Goal: Contribute content

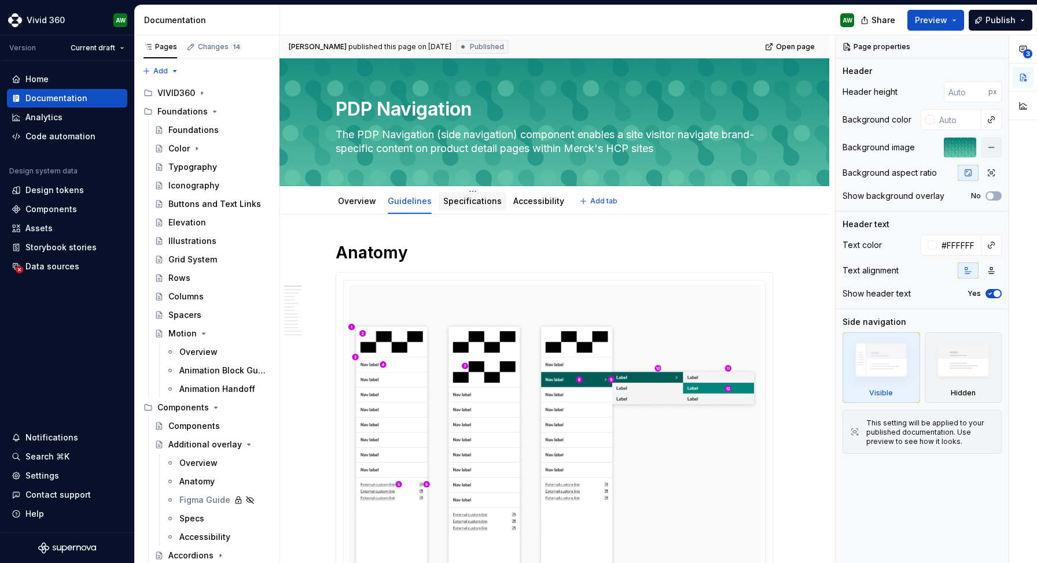
click at [480, 202] on link "Specifications" at bounding box center [472, 201] width 58 height 10
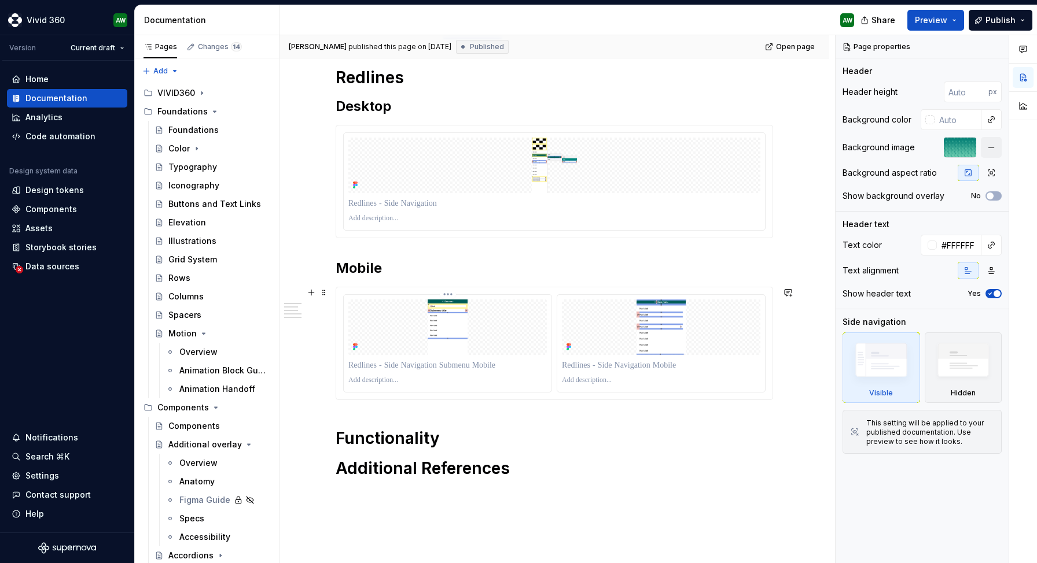
scroll to position [176, 0]
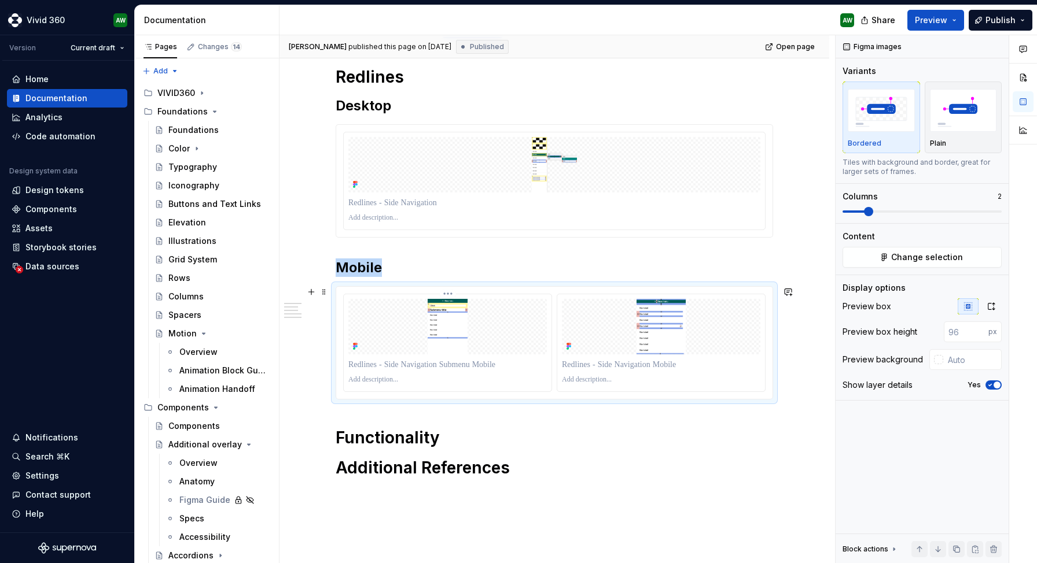
click at [380, 303] on img at bounding box center [447, 327] width 198 height 56
click at [996, 301] on button "button" at bounding box center [991, 307] width 21 height 16
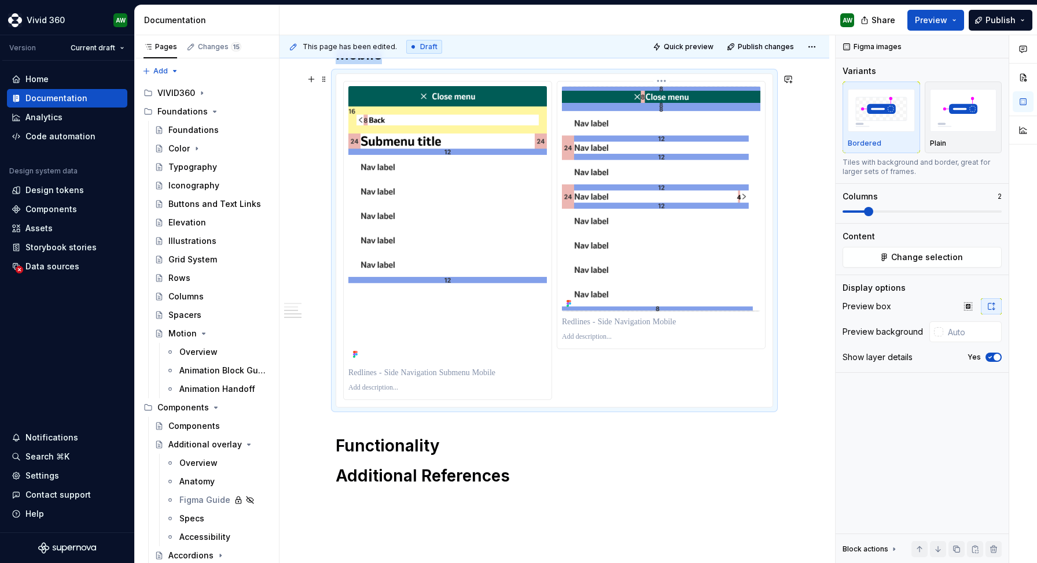
scroll to position [517, 0]
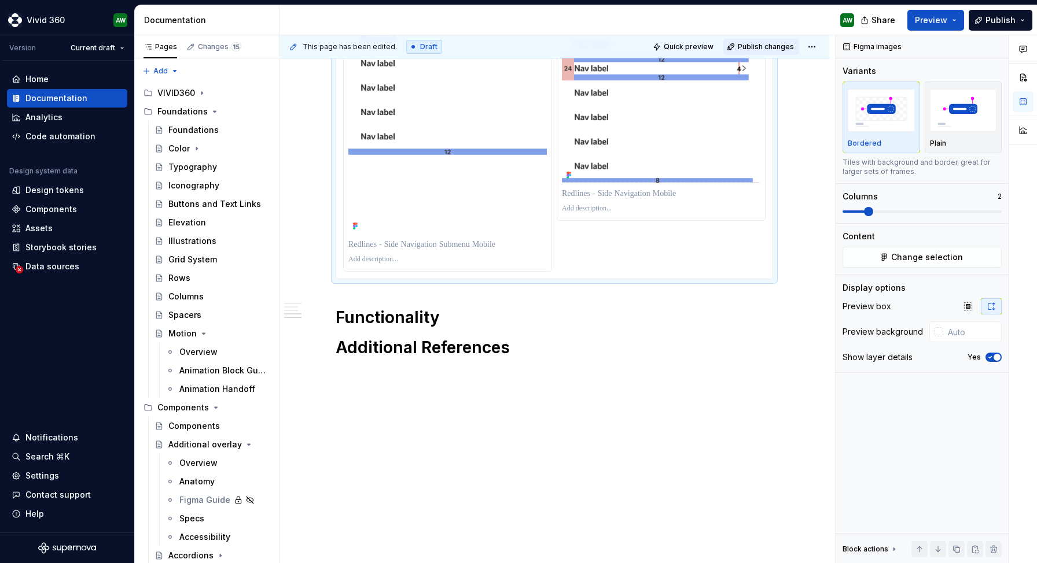
click at [771, 46] on span "Publish changes" at bounding box center [766, 46] width 56 height 9
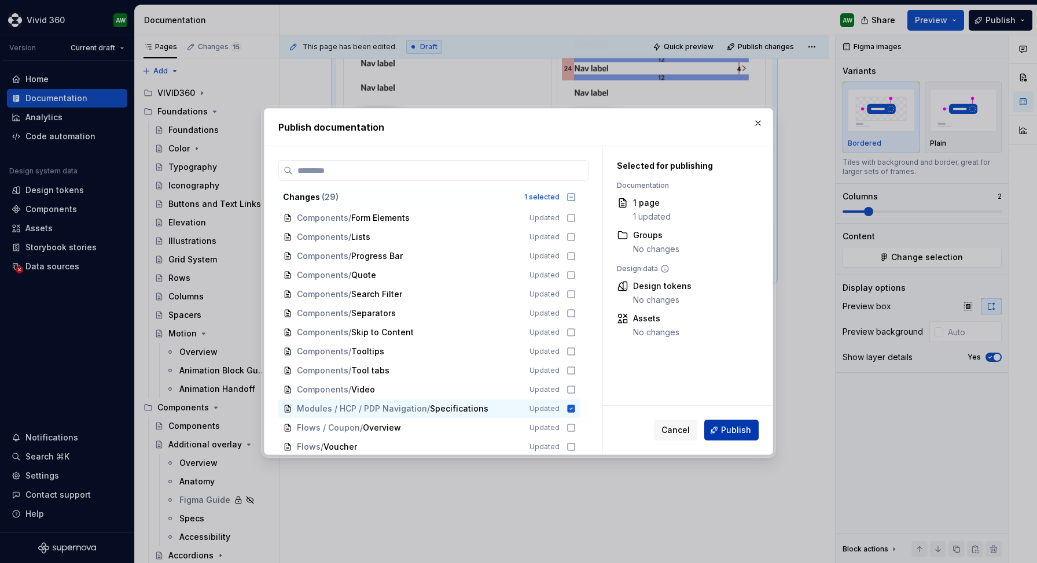
click at [729, 432] on span "Publish" at bounding box center [736, 431] width 30 height 12
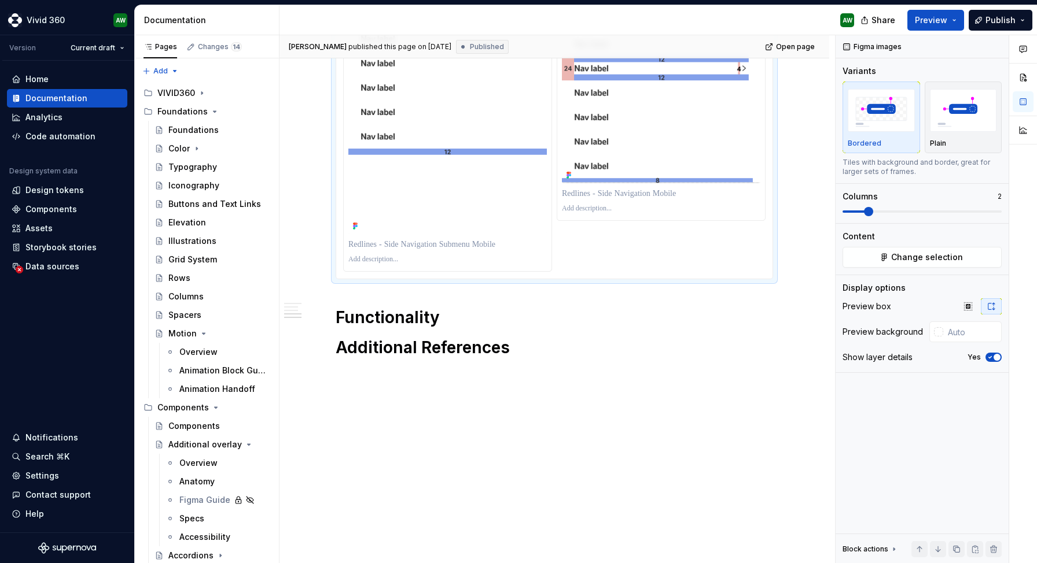
click at [637, 373] on p at bounding box center [554, 374] width 437 height 14
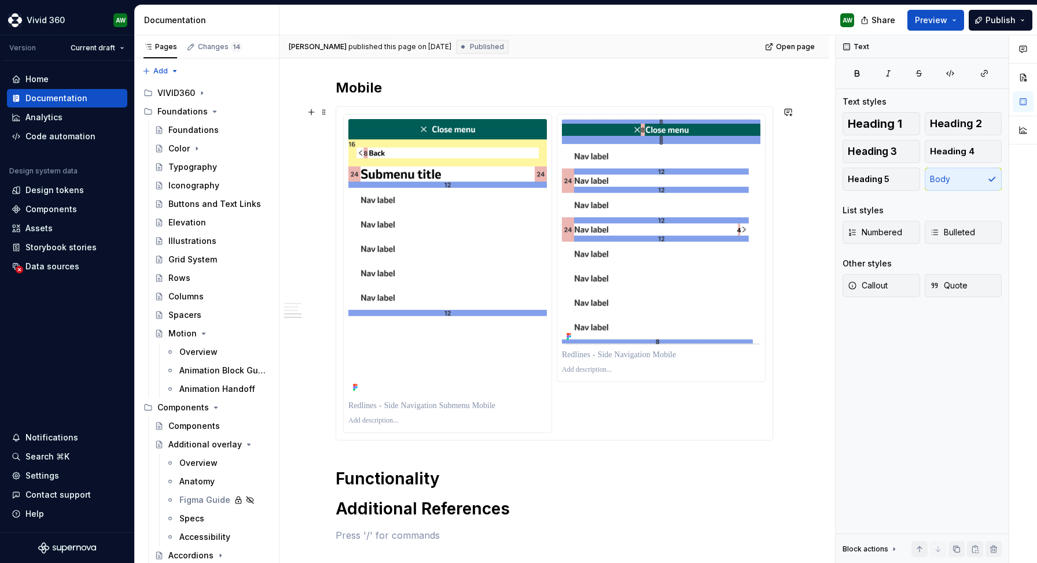
scroll to position [0, 0]
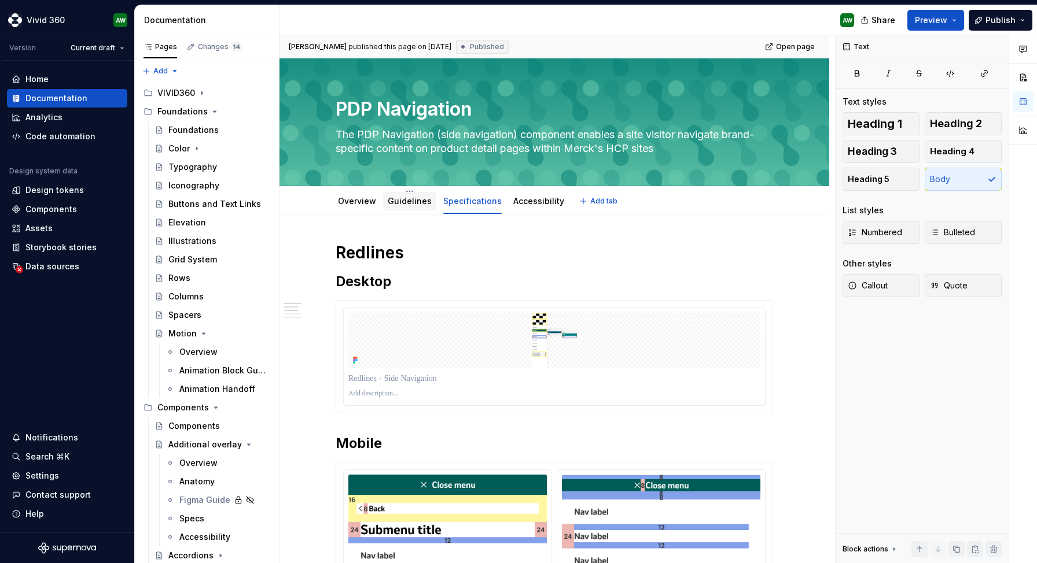
click at [411, 198] on link "Guidelines" at bounding box center [410, 201] width 44 height 10
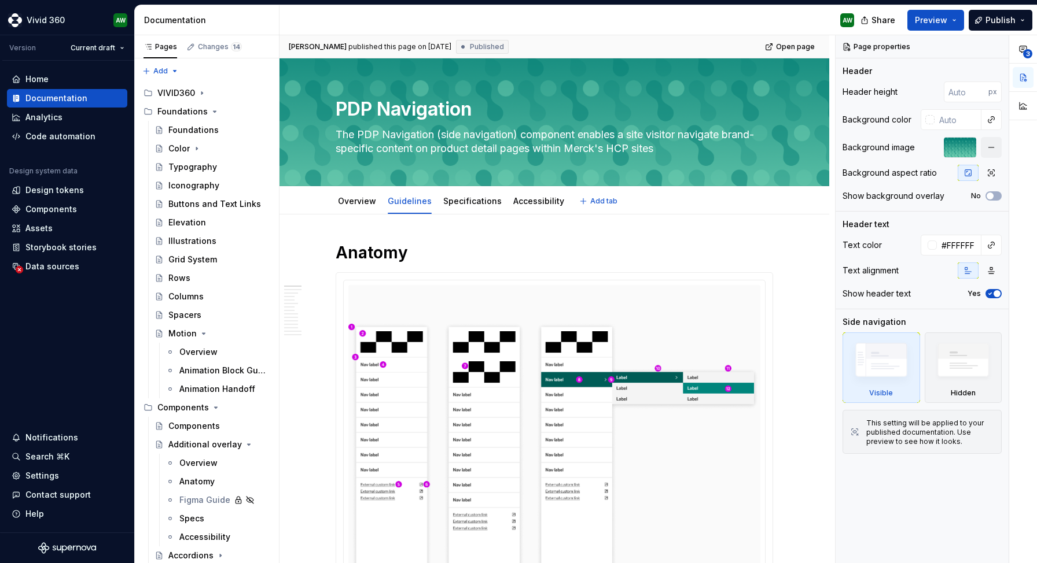
type textarea "*"
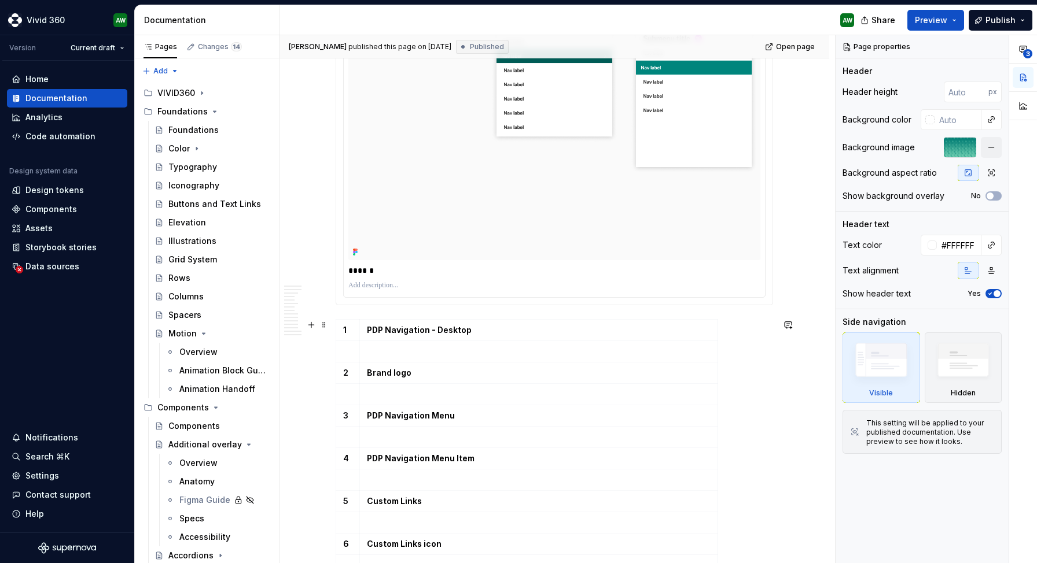
scroll to position [814, 0]
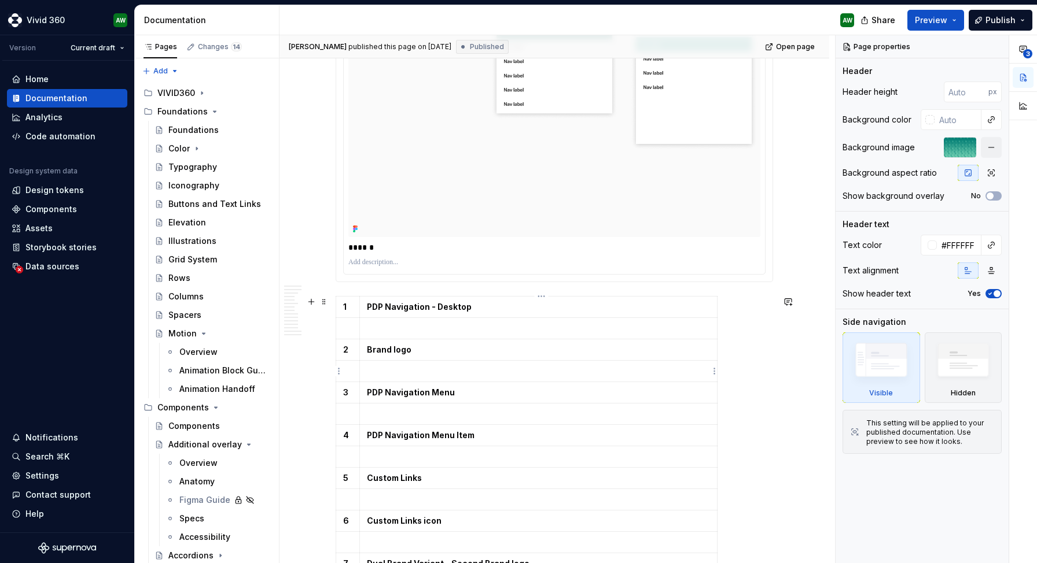
click at [385, 370] on p at bounding box center [538, 372] width 343 height 12
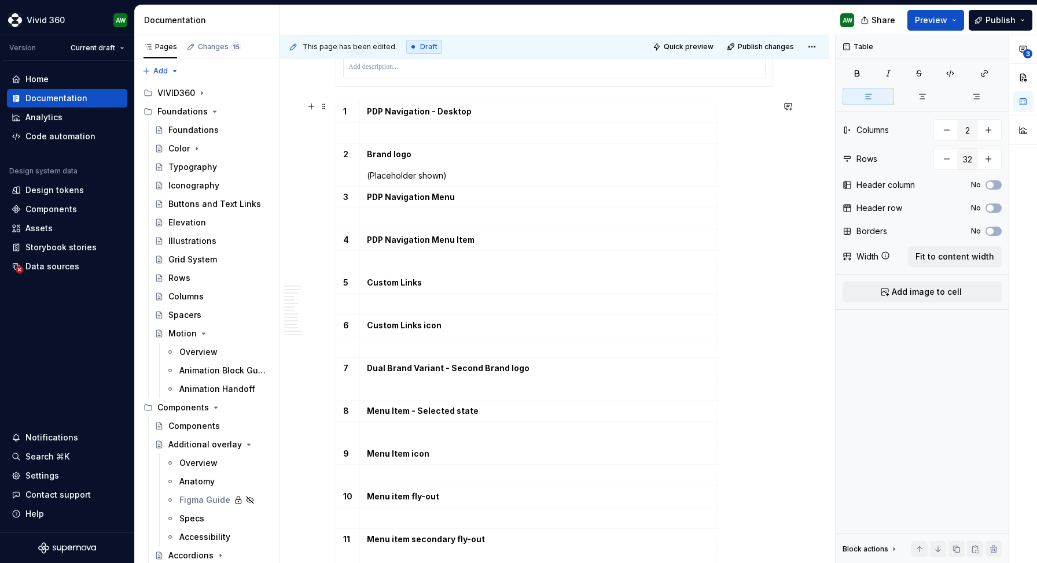
scroll to position [1011, 0]
click at [375, 277] on strong "Custom Links" at bounding box center [394, 281] width 55 height 10
click at [382, 284] on strong "External Links" at bounding box center [395, 281] width 57 height 10
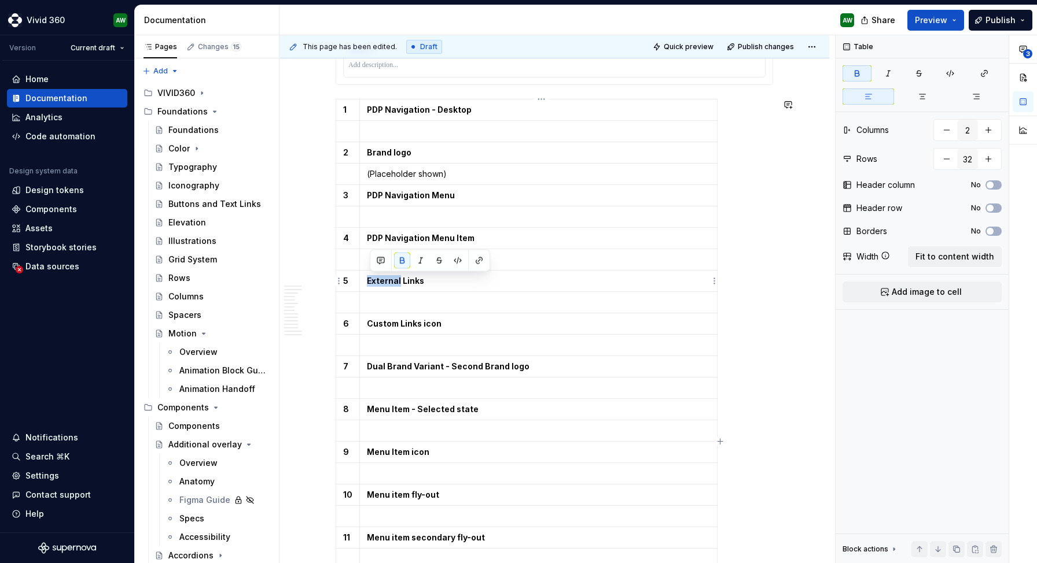
copy strong "External"
click at [382, 322] on strong "Custom Links icon" at bounding box center [404, 324] width 75 height 10
click at [382, 337] on td at bounding box center [538, 345] width 358 height 21
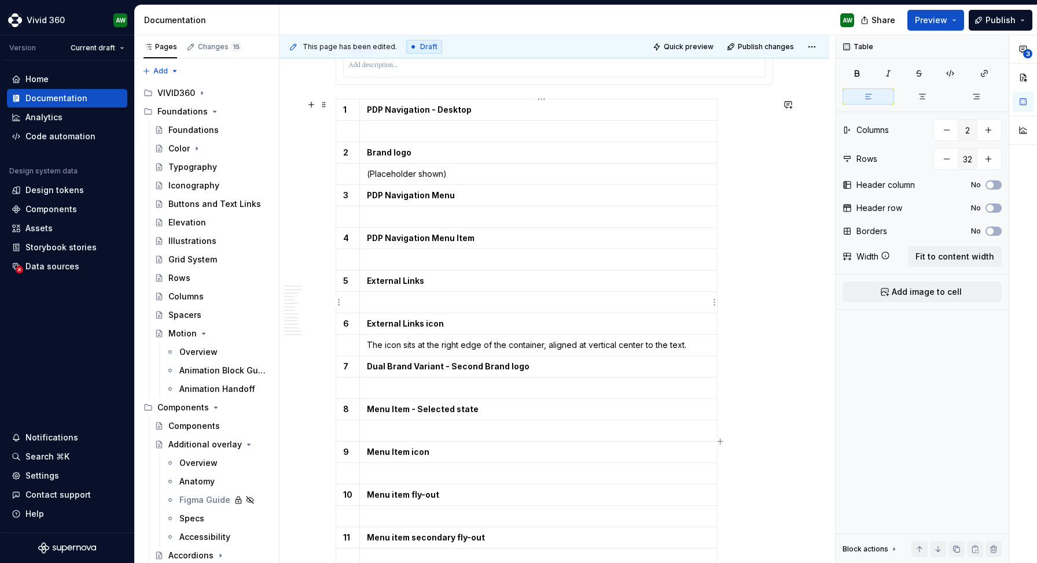
click at [375, 300] on p at bounding box center [538, 303] width 343 height 12
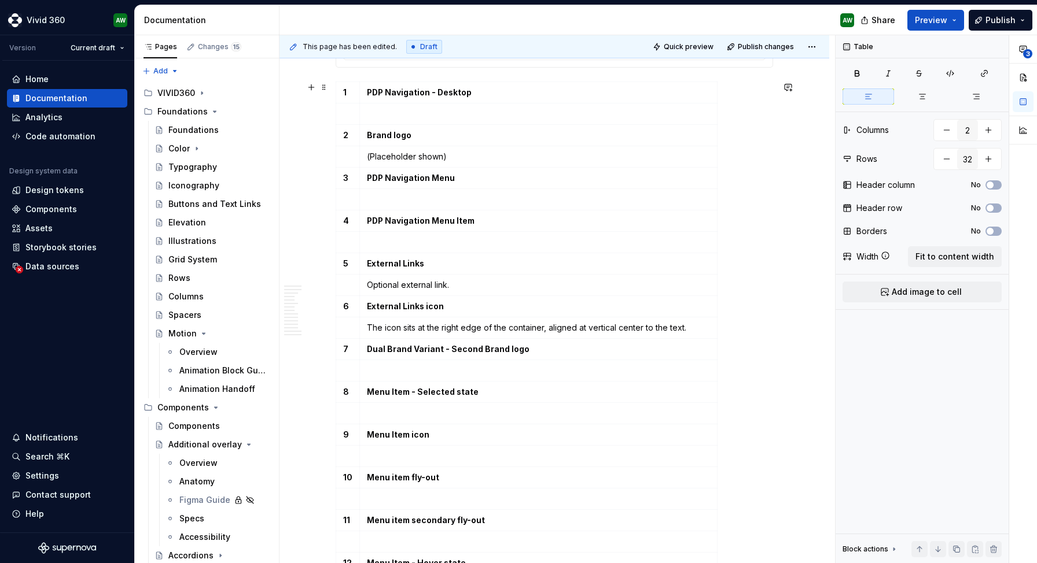
scroll to position [1040, 0]
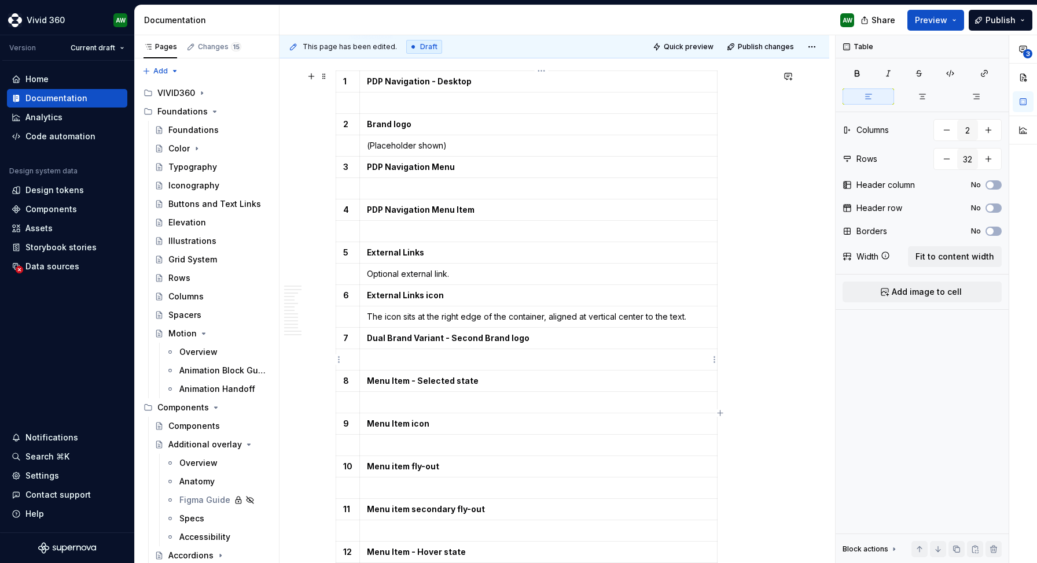
click at [386, 362] on p at bounding box center [538, 360] width 343 height 12
click at [379, 360] on p "OPtional" at bounding box center [538, 360] width 343 height 12
click at [430, 358] on p "Optional" at bounding box center [538, 360] width 343 height 12
click at [433, 357] on p "Optional seconal brand logo" at bounding box center [538, 360] width 343 height 12
click at [489, 363] on p "Optional second brand logo" at bounding box center [538, 360] width 343 height 12
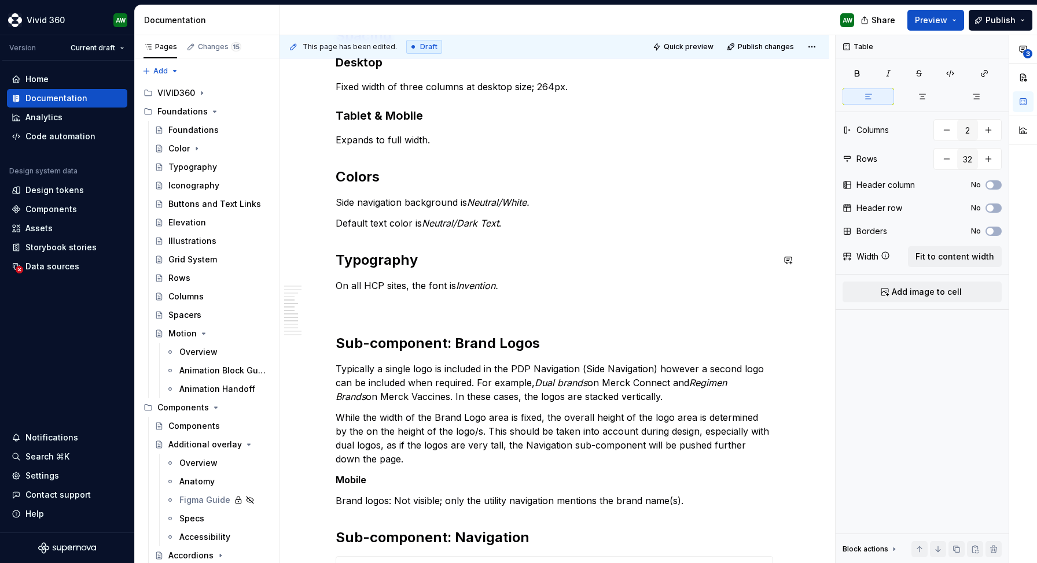
scroll to position [2064, 0]
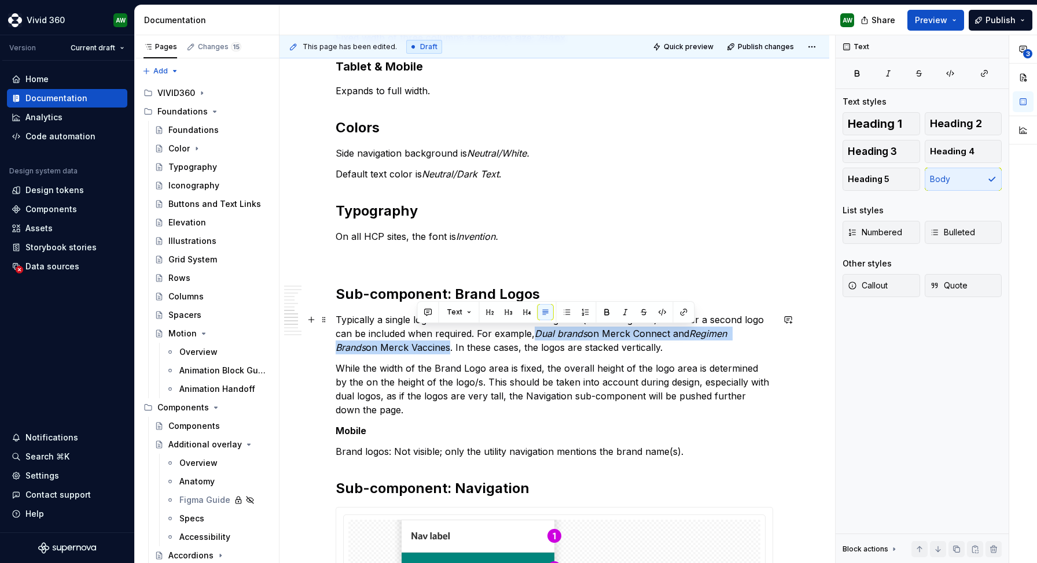
drag, startPoint x: 419, startPoint y: 348, endPoint x: 539, endPoint y: 339, distance: 120.7
click at [539, 339] on p "Typically a single logo is included in the PDP Navigation (Side Navigation) how…" at bounding box center [554, 334] width 437 height 42
copy p "Dual brands on Merck Connect and Regimen Brands on Merck Vaccine"
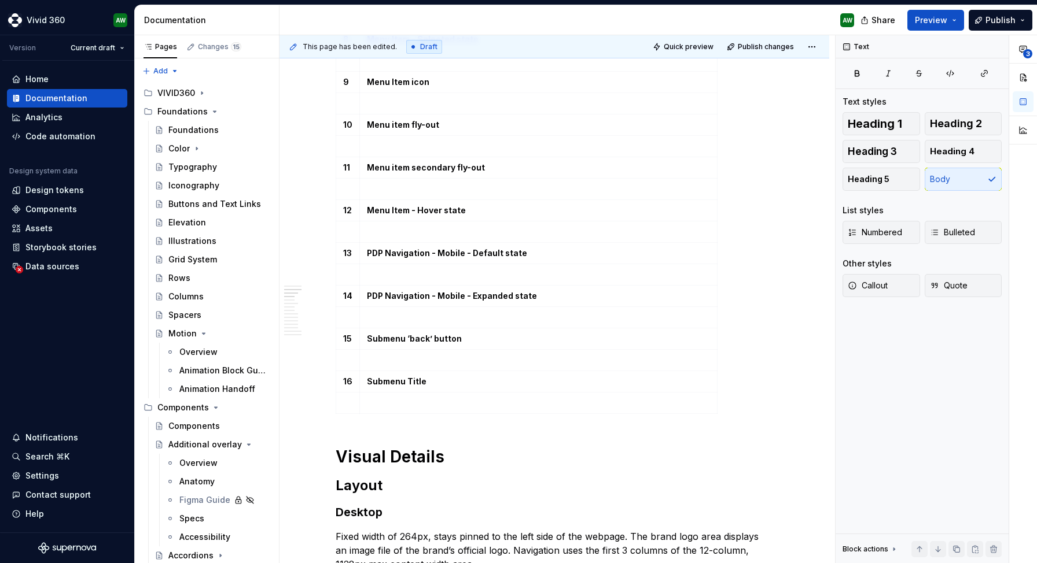
scroll to position [1159, 0]
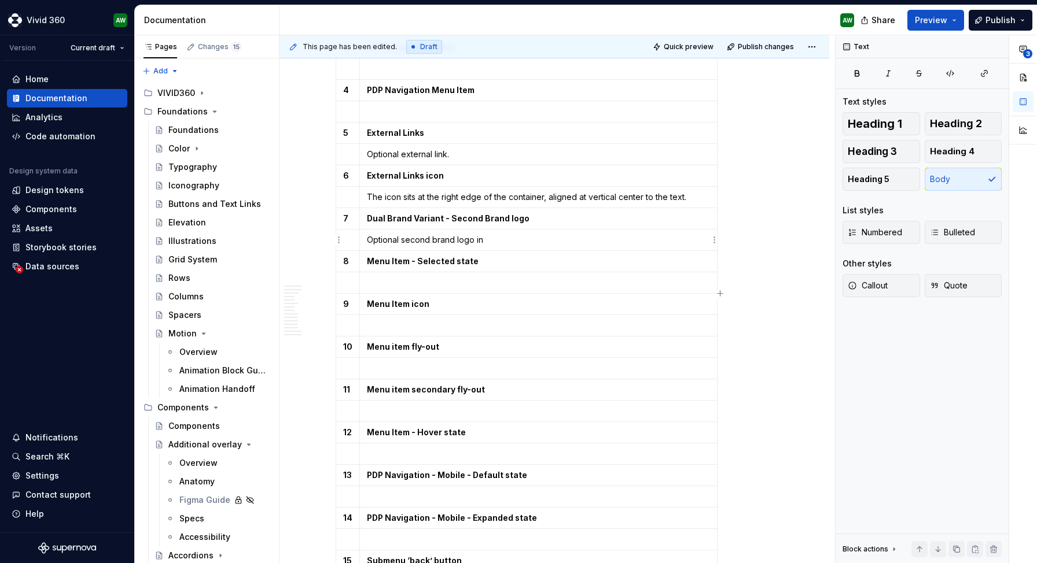
click at [493, 239] on p "Optional second brand logo in" at bounding box center [538, 240] width 343 height 12
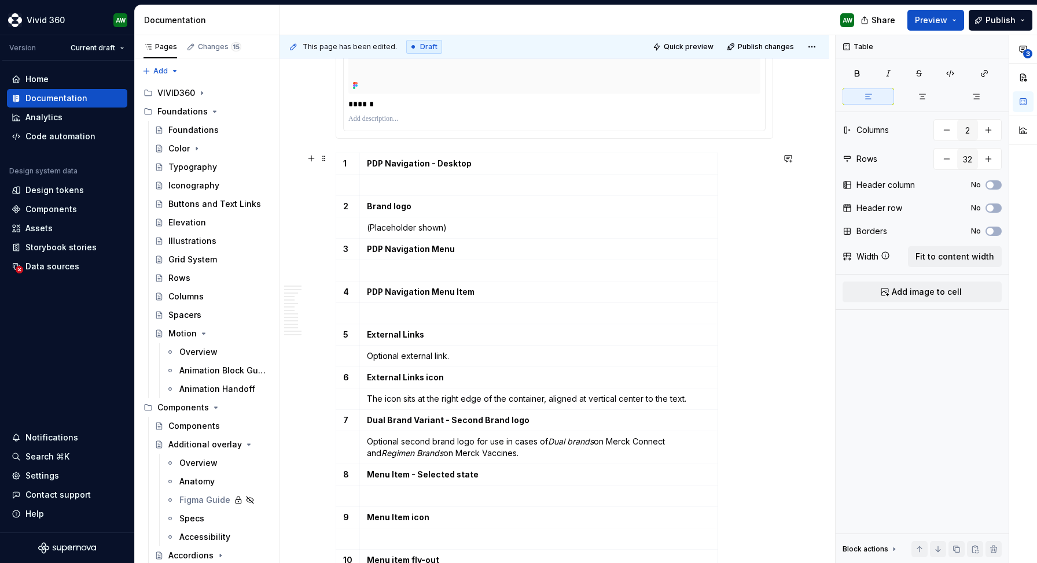
scroll to position [960, 0]
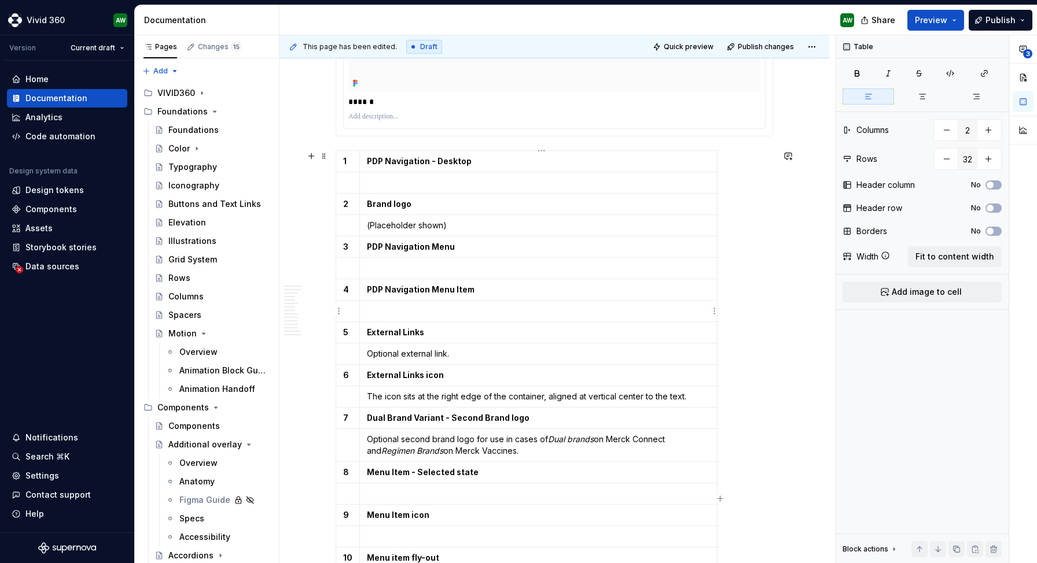
click at [390, 307] on p at bounding box center [538, 311] width 343 height 12
drag, startPoint x: 467, startPoint y: 310, endPoint x: 400, endPoint y: 310, distance: 66.5
click at [400, 310] on p "Showing navigation items in default state." at bounding box center [538, 311] width 343 height 12
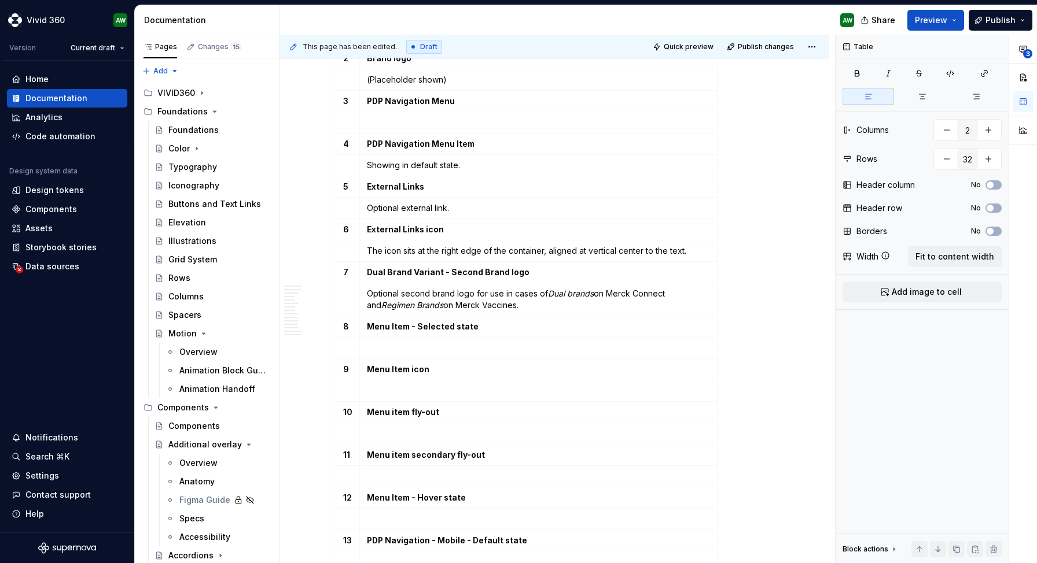
scroll to position [1106, 0]
click at [386, 346] on p at bounding box center [538, 348] width 343 height 12
click at [470, 165] on p "Showing in default state." at bounding box center [538, 165] width 343 height 12
click at [646, 163] on p "Showing in default state. Menu items will display a caret if it has sub-[PERSON…" at bounding box center [538, 165] width 343 height 12
click at [401, 349] on p at bounding box center [538, 348] width 343 height 12
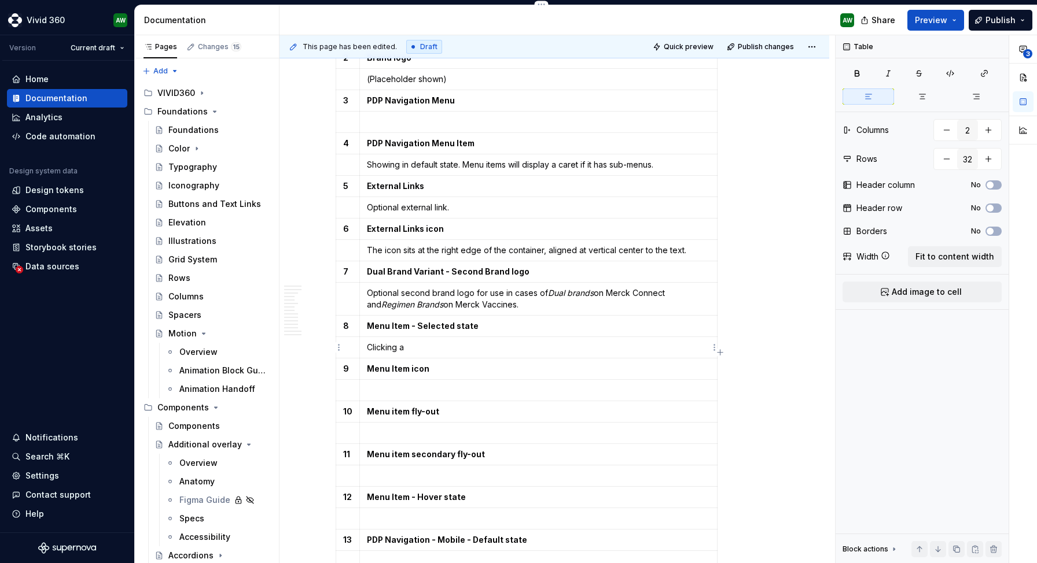
click at [396, 348] on p "Clicking a" at bounding box center [538, 348] width 343 height 12
drag, startPoint x: 412, startPoint y: 347, endPoint x: 367, endPoint y: 347, distance: 45.1
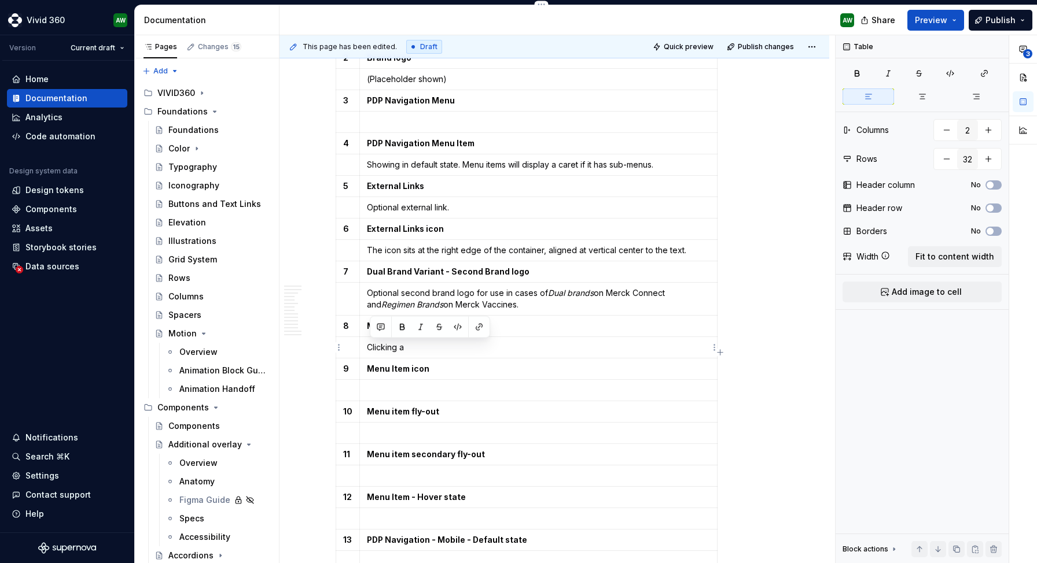
click at [367, 347] on td "Clicking a" at bounding box center [538, 347] width 358 height 21
click at [397, 393] on p at bounding box center [538, 391] width 343 height 12
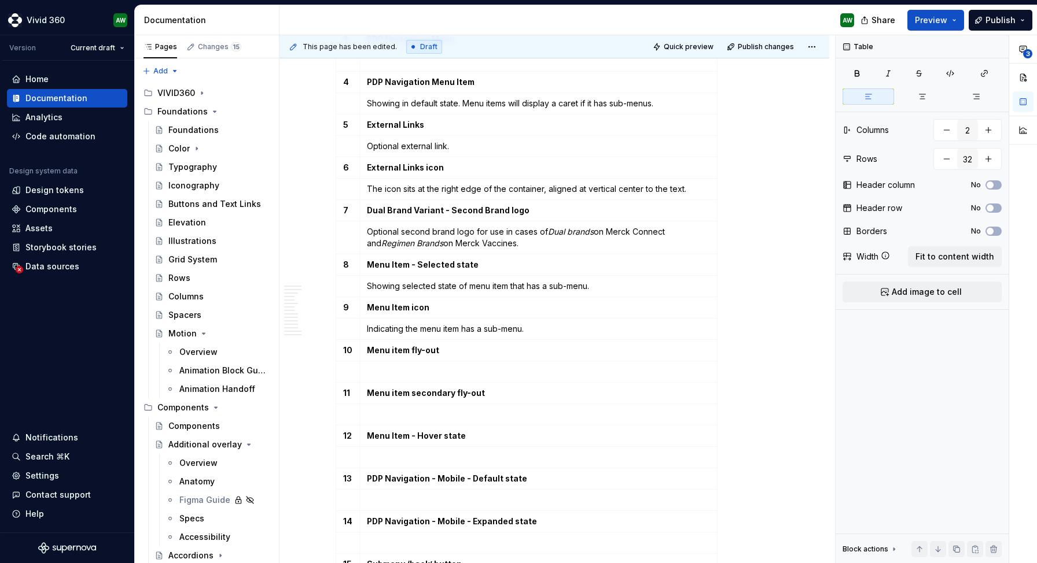
scroll to position [1171, 0]
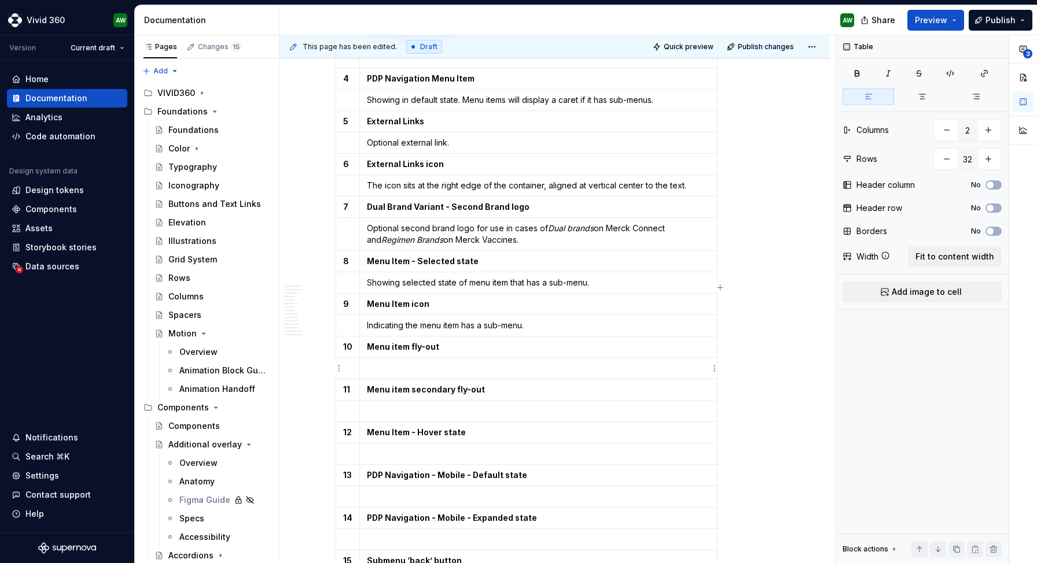
click at [377, 370] on p at bounding box center [538, 369] width 343 height 12
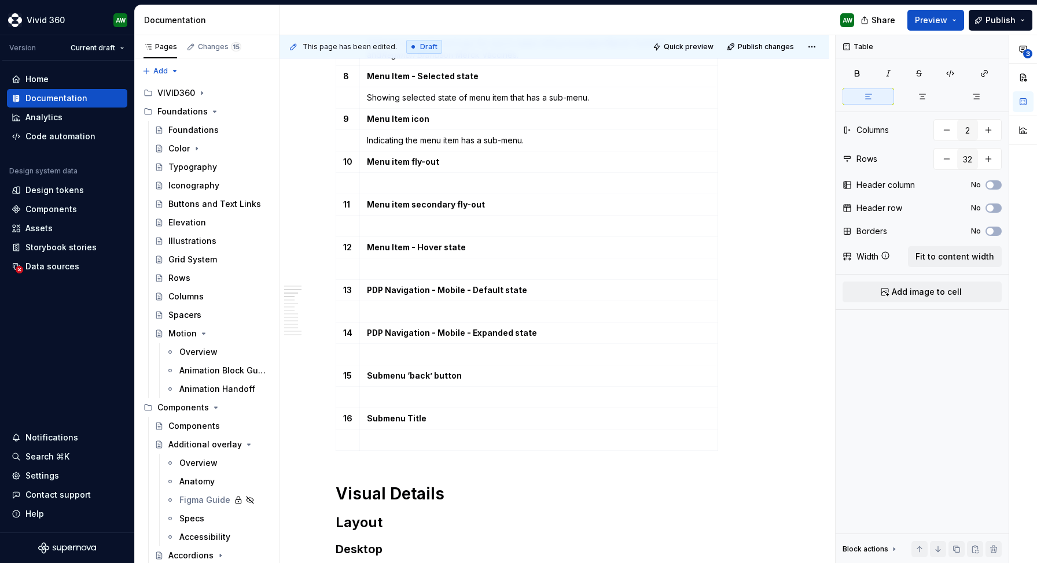
scroll to position [1354, 0]
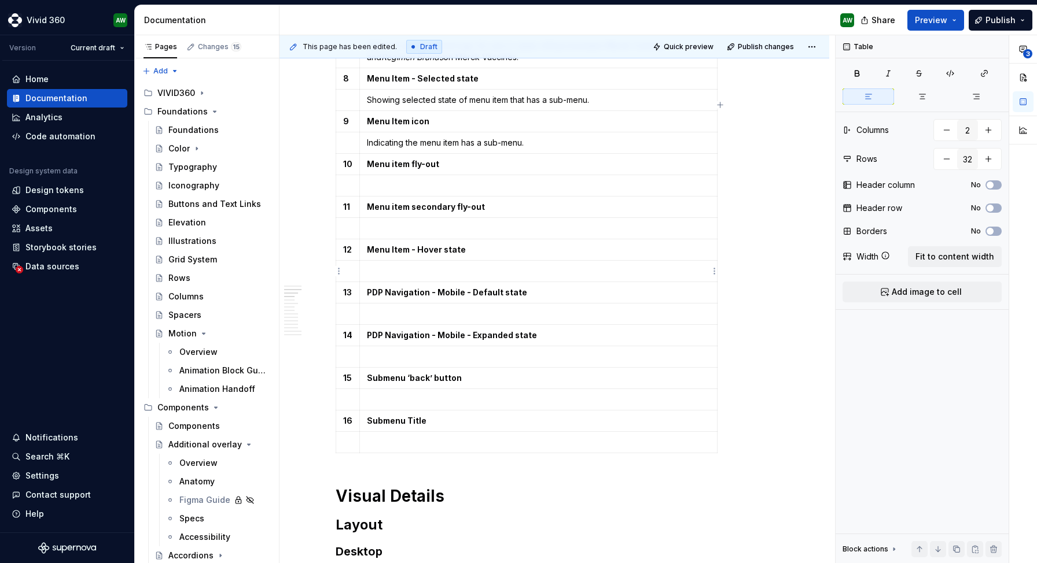
click at [374, 279] on td at bounding box center [538, 271] width 358 height 21
click at [379, 226] on p at bounding box center [538, 229] width 343 height 12
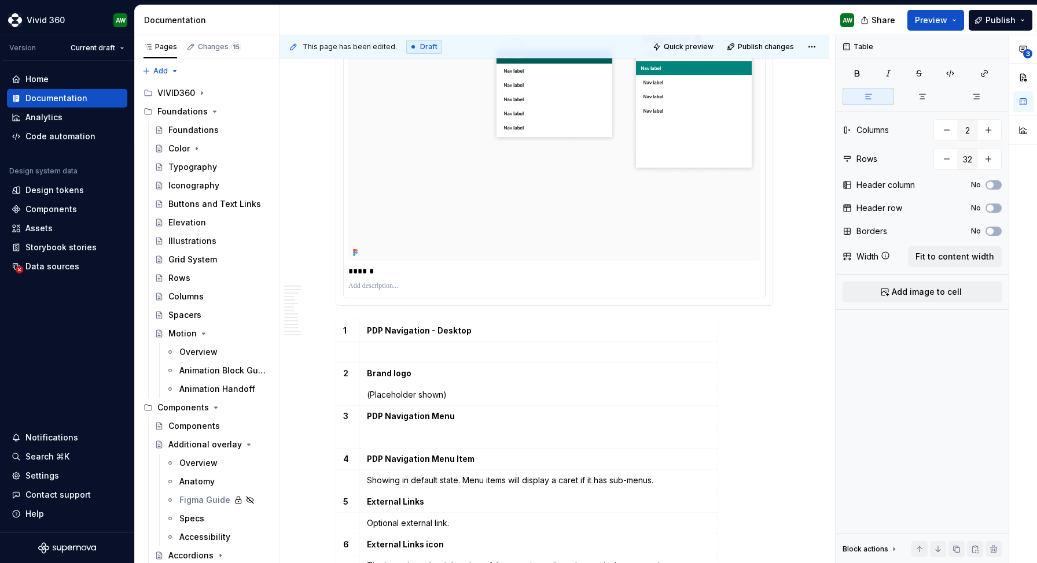
scroll to position [253, 0]
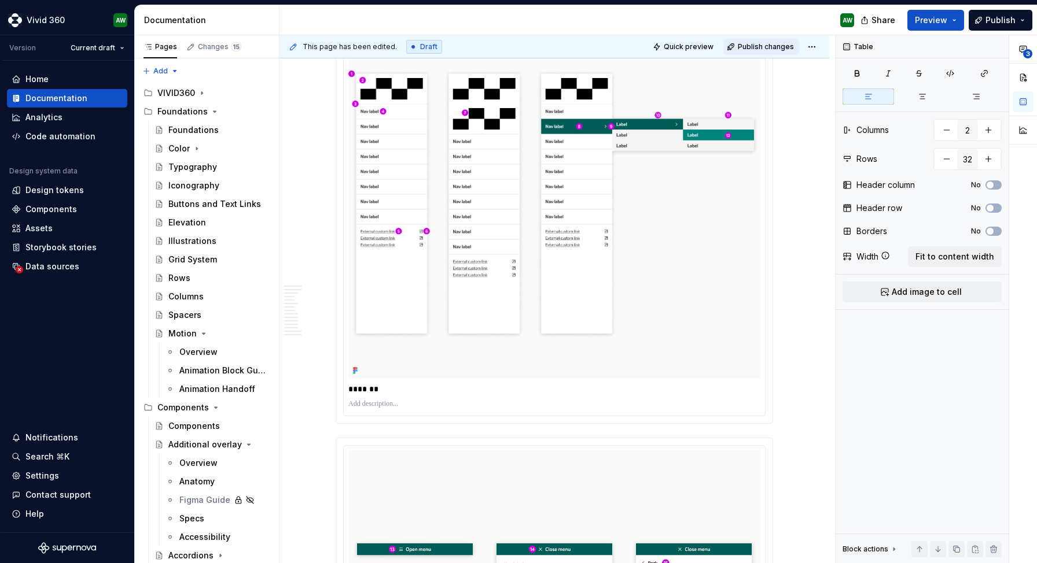
click at [768, 42] on span "Publish changes" at bounding box center [766, 46] width 56 height 9
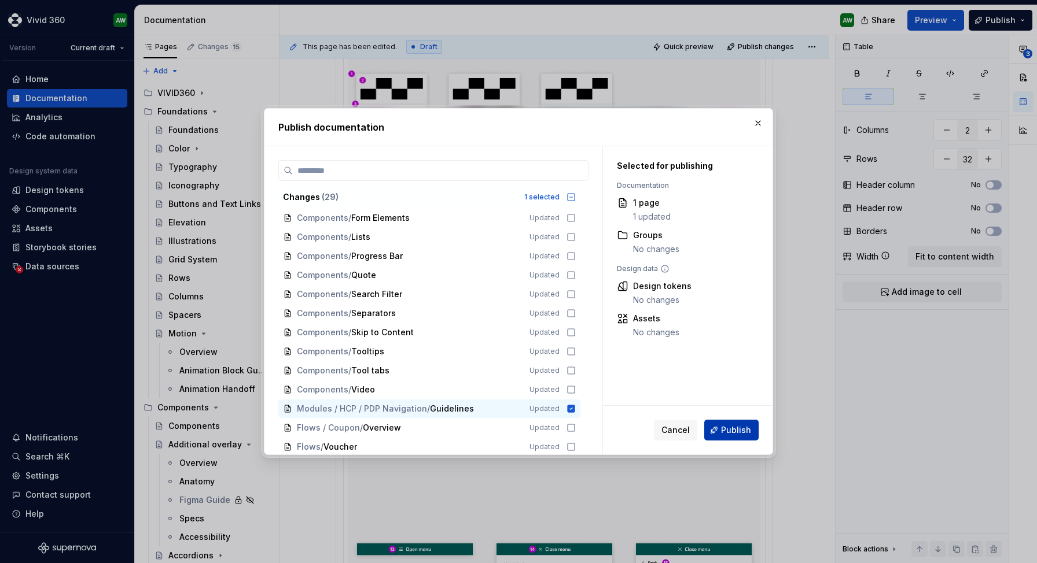
click at [742, 435] on span "Publish" at bounding box center [736, 431] width 30 height 12
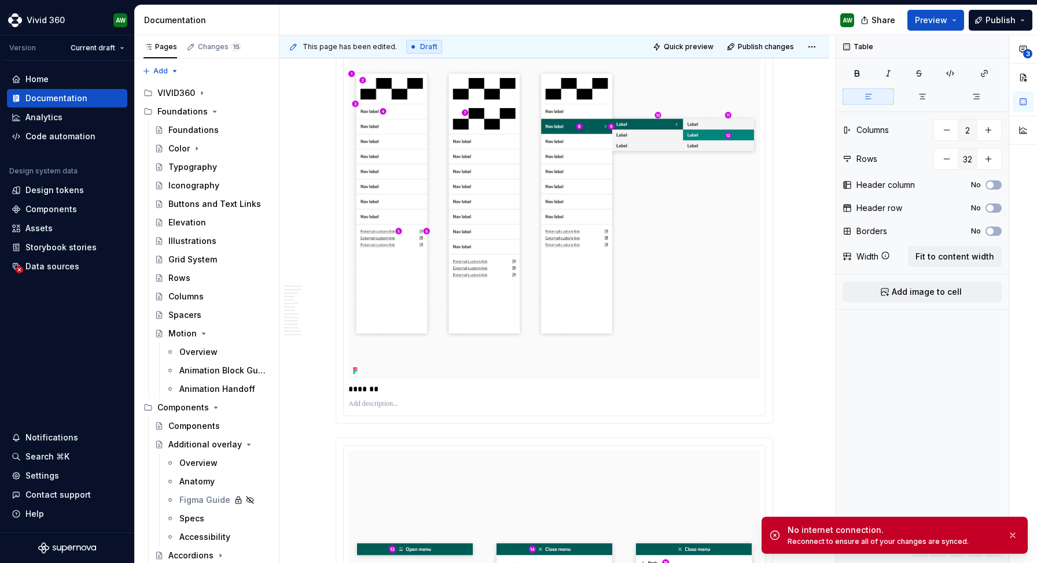
type textarea "*"
